Goal: Information Seeking & Learning: Learn about a topic

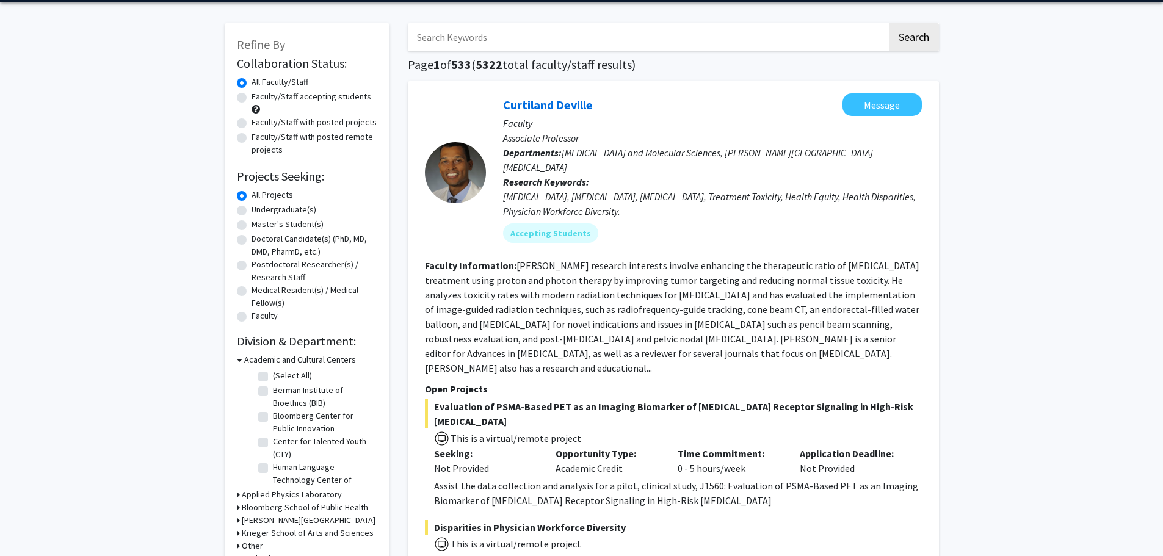
scroll to position [45, 0]
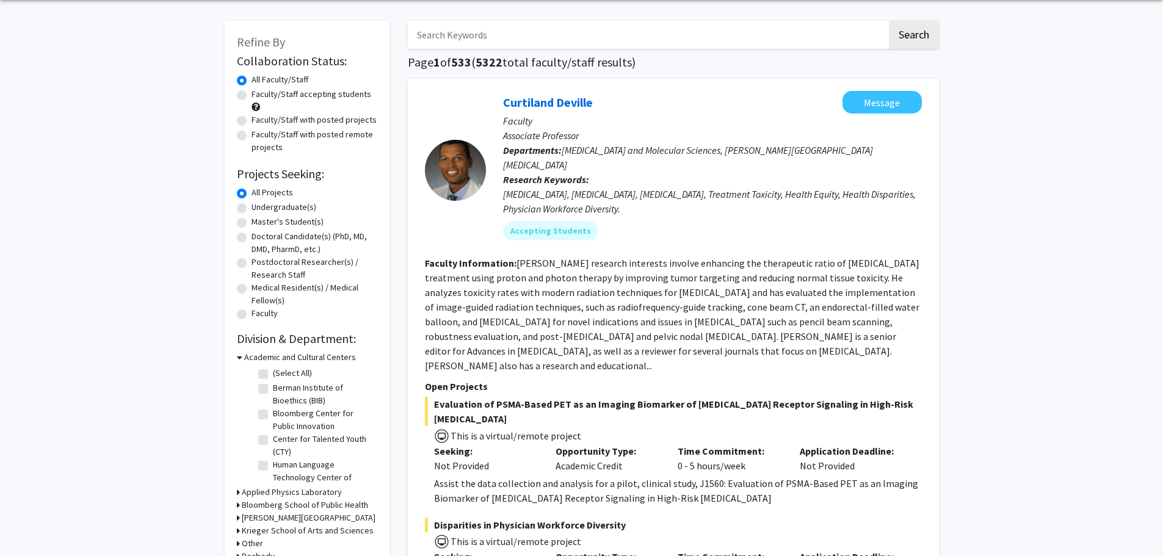
click at [251, 223] on label "Master's Student(s)" at bounding box center [287, 221] width 72 height 13
click at [251, 223] on input "Master's Student(s)" at bounding box center [255, 219] width 8 height 8
radio input "true"
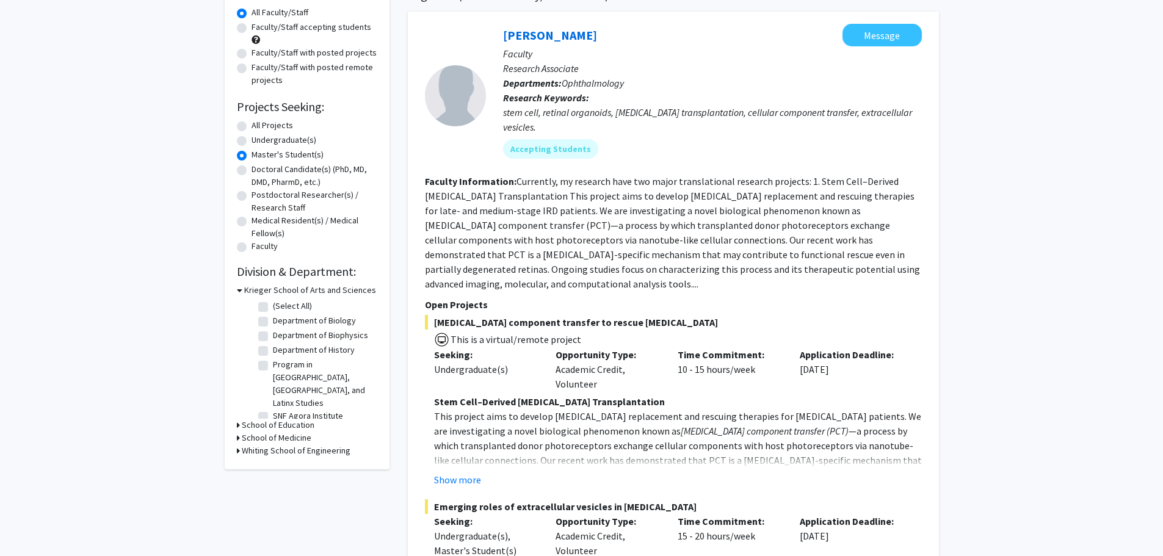
scroll to position [113, 0]
click at [273, 321] on label "Department of Biology" at bounding box center [314, 319] width 83 height 13
click at [273, 321] on input "Department of Biology" at bounding box center [277, 317] width 8 height 8
checkbox input "true"
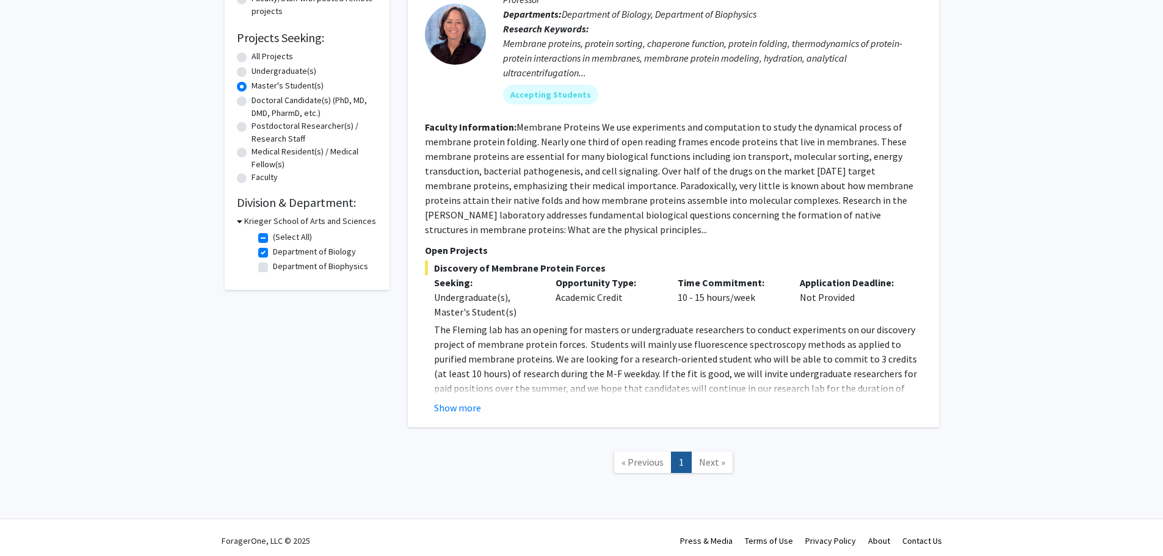
scroll to position [187, 0]
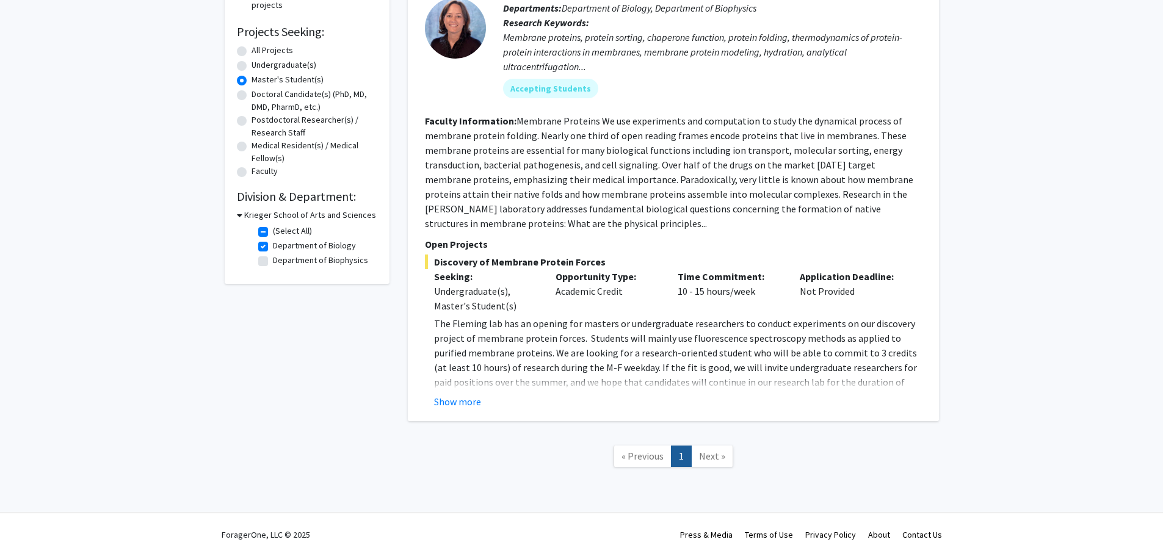
click at [716, 455] on span "Next »" at bounding box center [712, 456] width 26 height 12
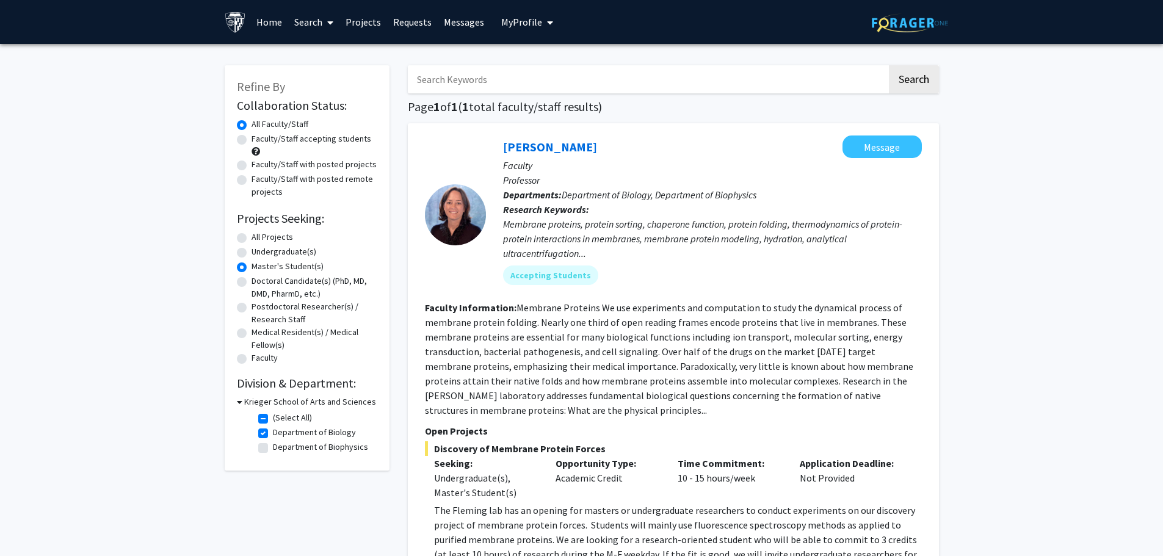
click at [410, 23] on link "Requests" at bounding box center [412, 22] width 51 height 43
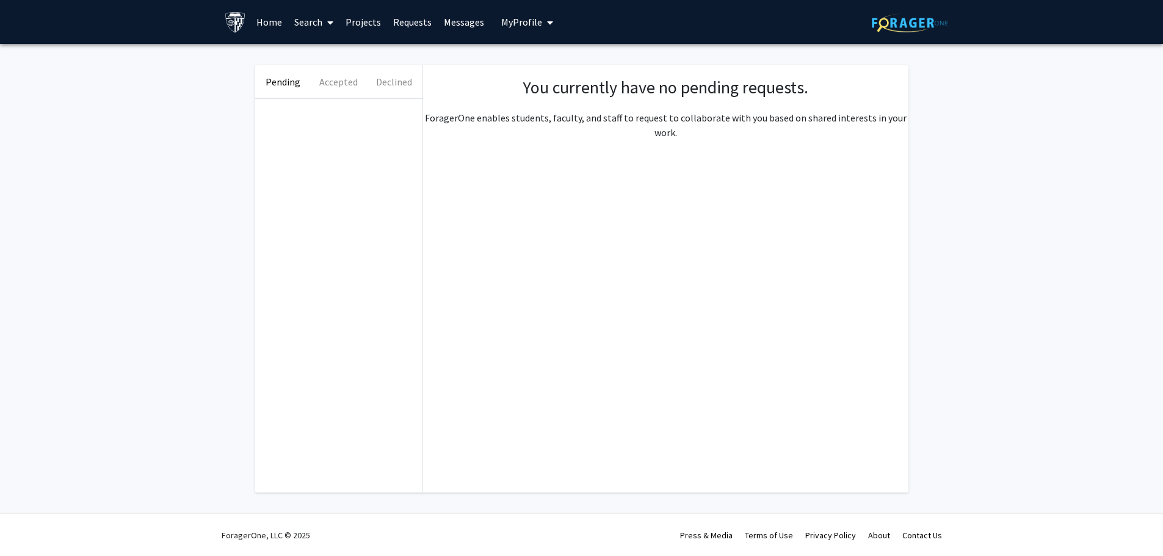
click at [449, 23] on link "Messages" at bounding box center [464, 22] width 52 height 43
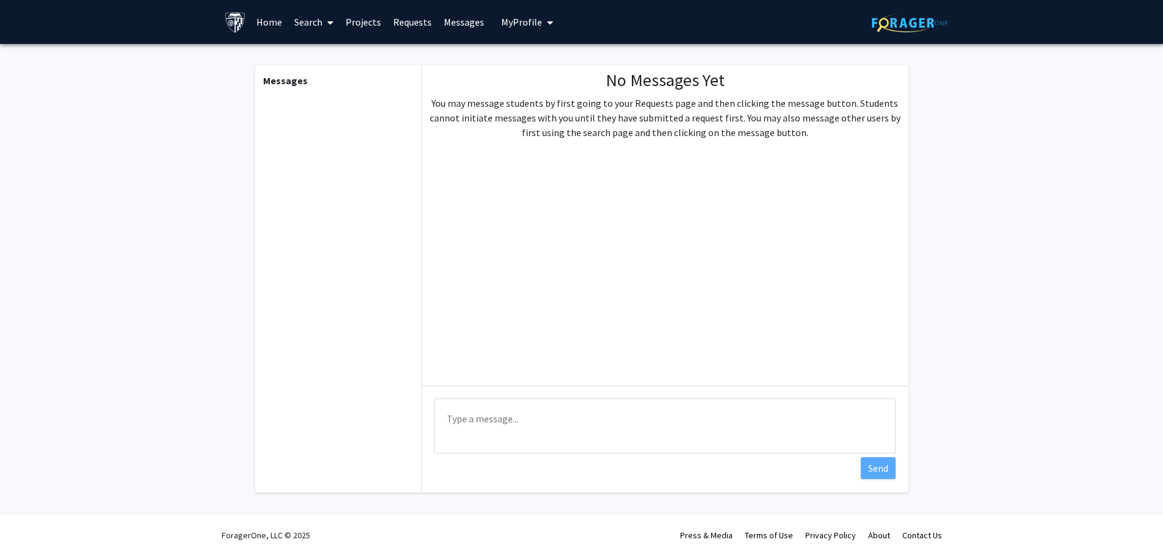
click at [270, 26] on link "Home" at bounding box center [269, 22] width 38 height 43
